Goal: Information Seeking & Learning: Check status

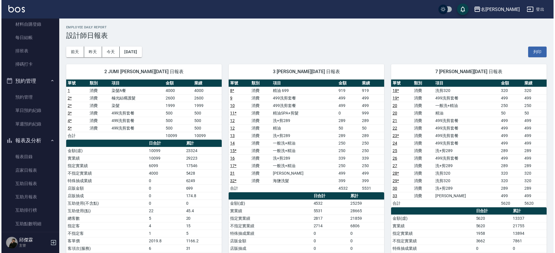
scroll to position [72, 0]
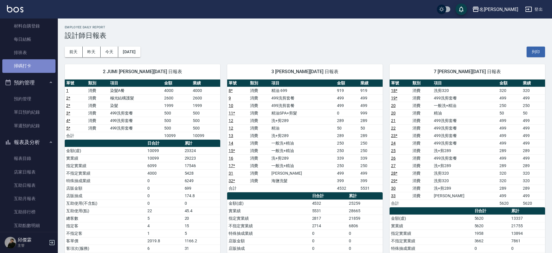
click at [29, 62] on link "掃碼打卡" at bounding box center [28, 65] width 53 height 13
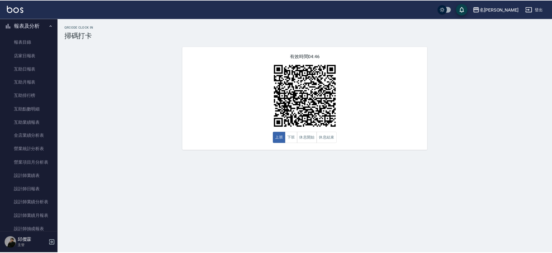
scroll to position [184, 0]
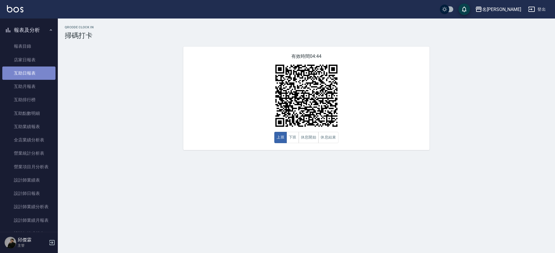
click at [45, 67] on link "互助日報表" at bounding box center [28, 73] width 53 height 13
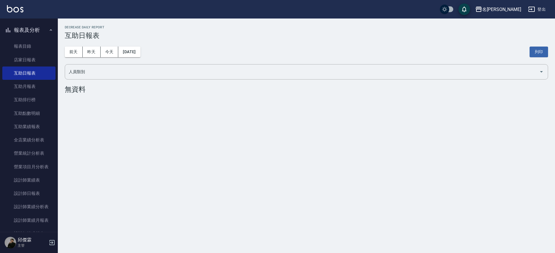
click at [87, 57] on div "前天 昨天 今天 2025/09/07 列印" at bounding box center [306, 52] width 483 height 25
click at [89, 55] on button "昨天" at bounding box center [92, 52] width 18 height 11
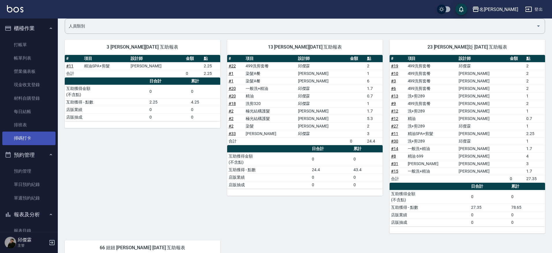
click at [31, 138] on link "掃碼打卡" at bounding box center [28, 138] width 53 height 13
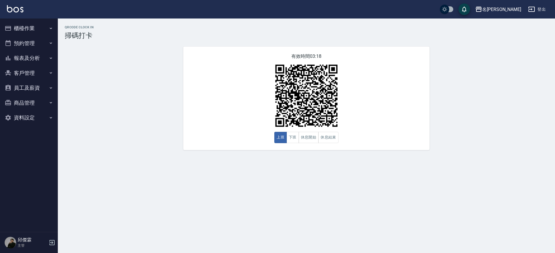
click at [38, 58] on button "報表及分析" at bounding box center [28, 58] width 53 height 15
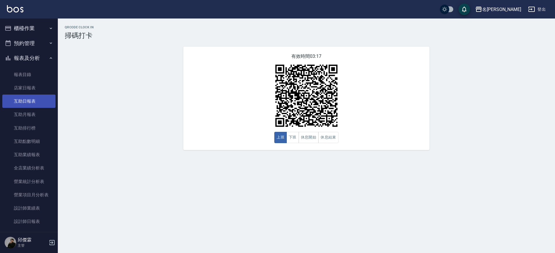
click at [32, 105] on link "互助日報表" at bounding box center [28, 101] width 53 height 13
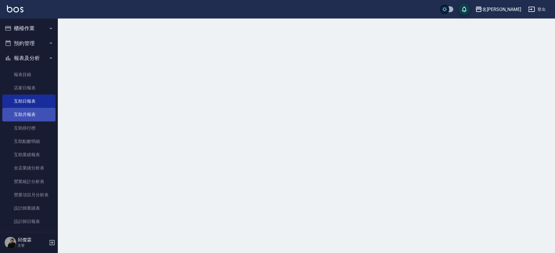
click at [31, 112] on link "互助月報表" at bounding box center [28, 114] width 53 height 13
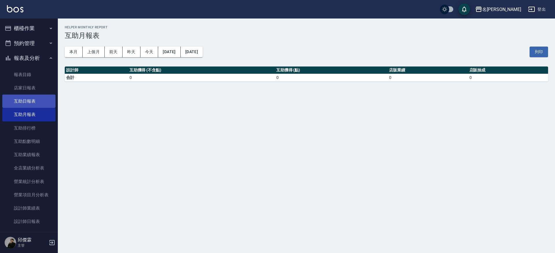
click at [27, 105] on link "互助日報表" at bounding box center [28, 101] width 53 height 13
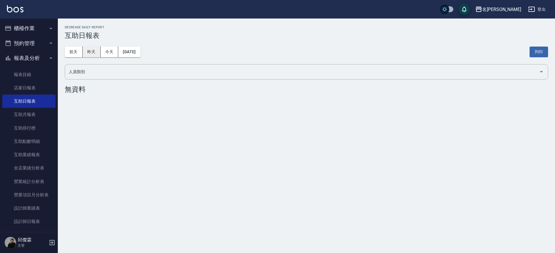
click at [92, 52] on button "昨天" at bounding box center [92, 52] width 18 height 11
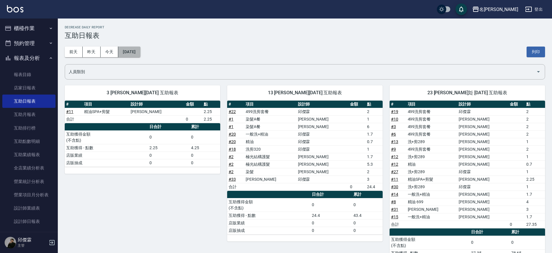
click at [140, 54] on button "[DATE]" at bounding box center [129, 52] width 22 height 11
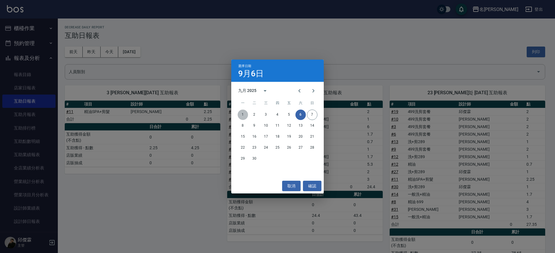
click at [245, 113] on button "1" at bounding box center [243, 115] width 10 height 10
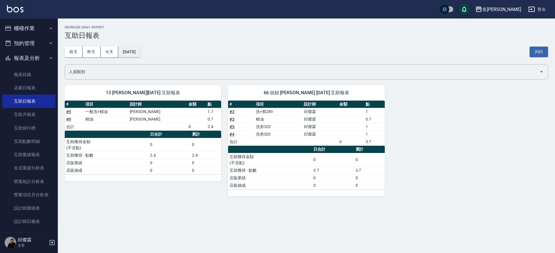
click at [140, 55] on button "[DATE]" at bounding box center [129, 52] width 22 height 11
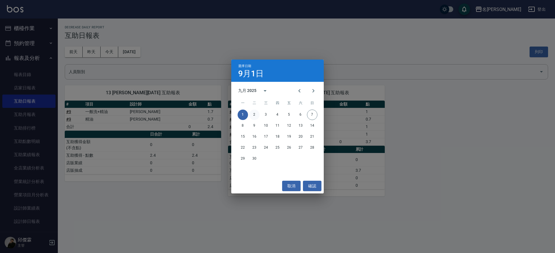
click at [254, 114] on button "2" at bounding box center [254, 115] width 10 height 10
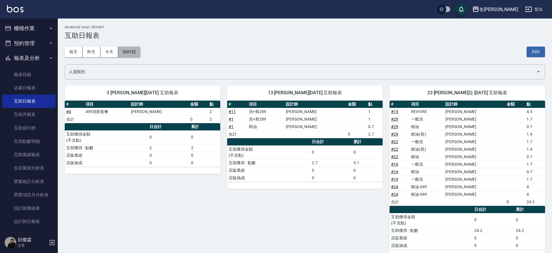
click at [140, 48] on button "[DATE]" at bounding box center [129, 52] width 22 height 11
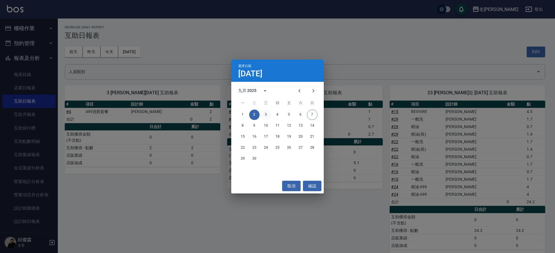
click at [265, 115] on button "3" at bounding box center [266, 115] width 10 height 10
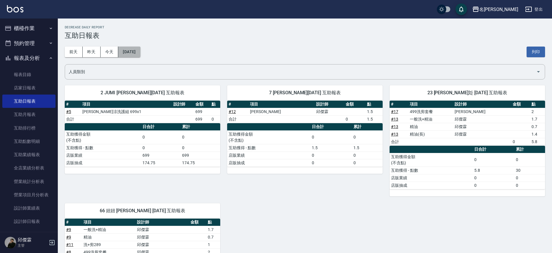
click at [129, 49] on button "[DATE]" at bounding box center [129, 52] width 22 height 11
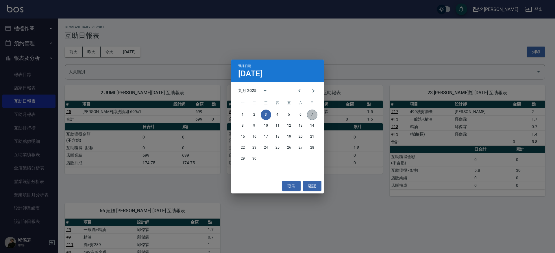
click at [313, 116] on button "7" at bounding box center [312, 115] width 10 height 10
